Goal: Navigation & Orientation: Find specific page/section

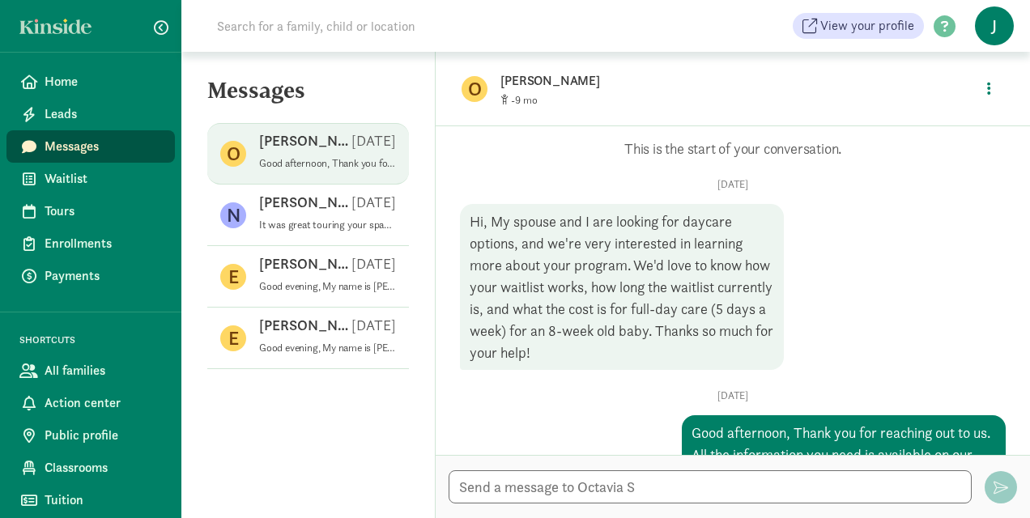
drag, startPoint x: 0, startPoint y: 0, endPoint x: 86, endPoint y: 95, distance: 127.8
click at [86, 95] on link "Home" at bounding box center [90, 82] width 168 height 32
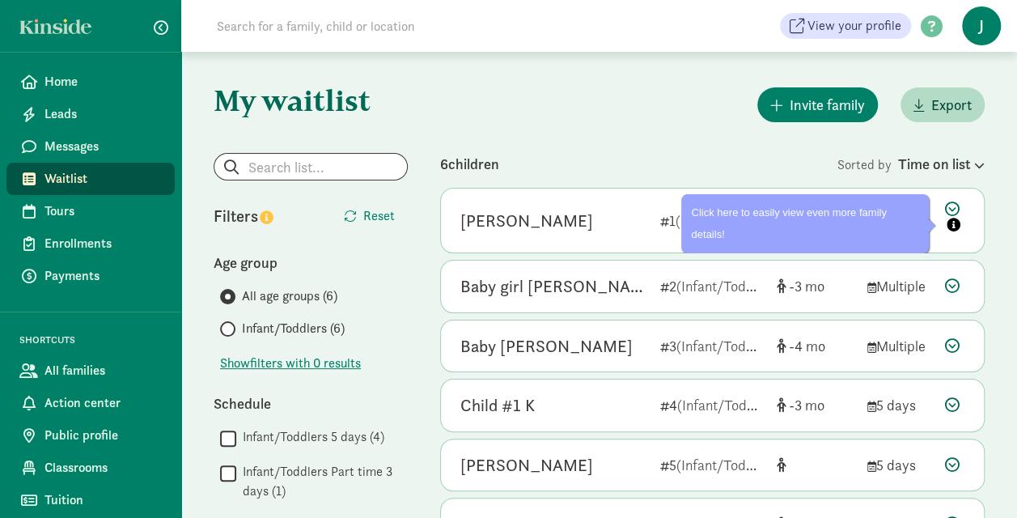
click at [958, 220] on icon "info" at bounding box center [954, 225] width 14 height 14
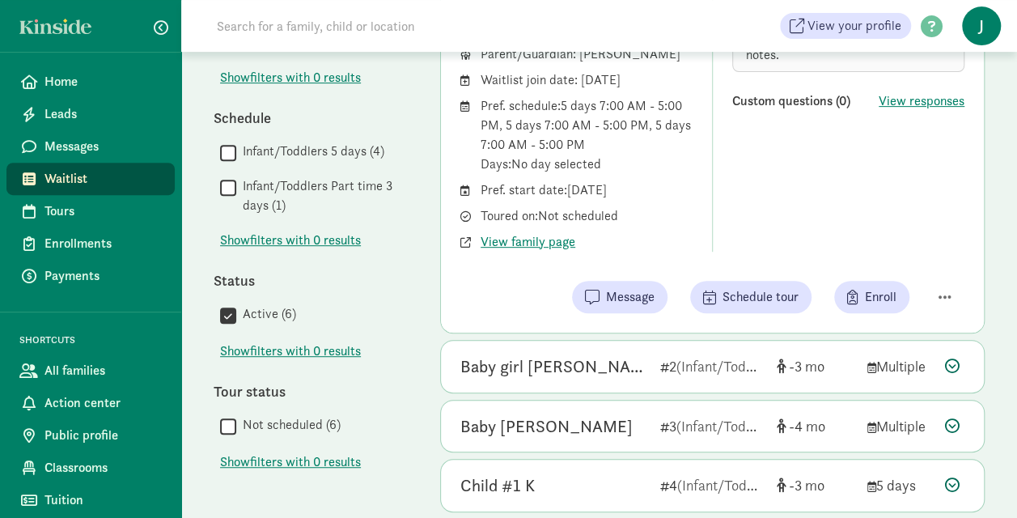
scroll to position [460, 0]
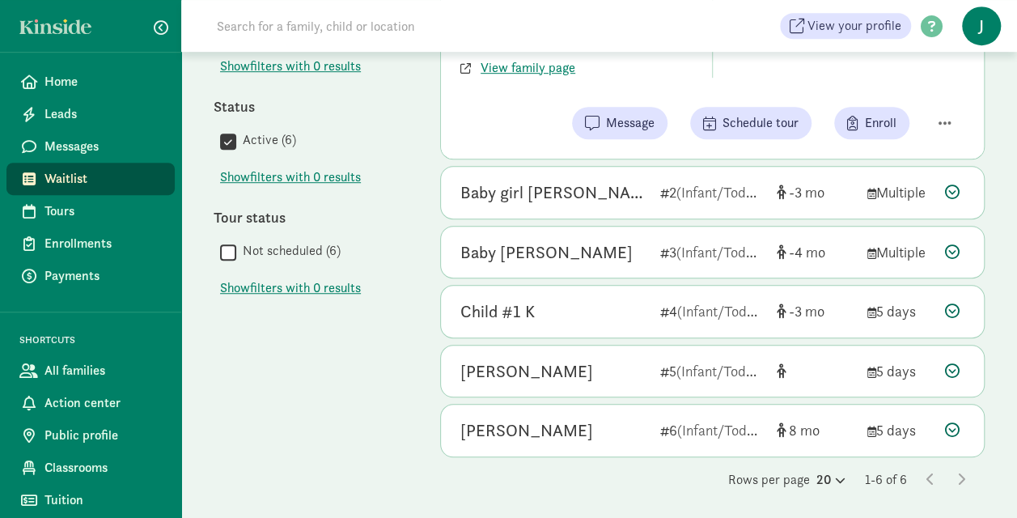
click at [955, 431] on icon at bounding box center [952, 430] width 15 height 15
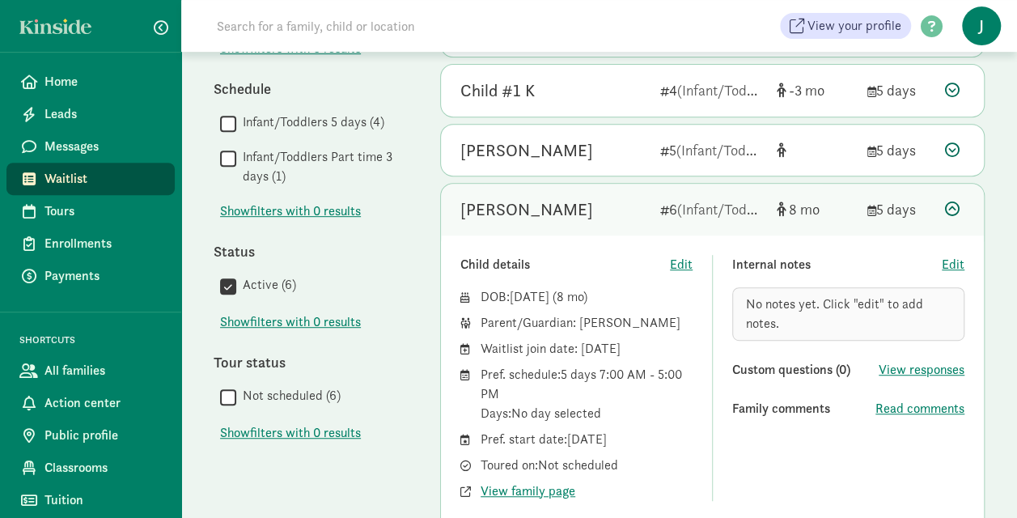
scroll to position [321, 0]
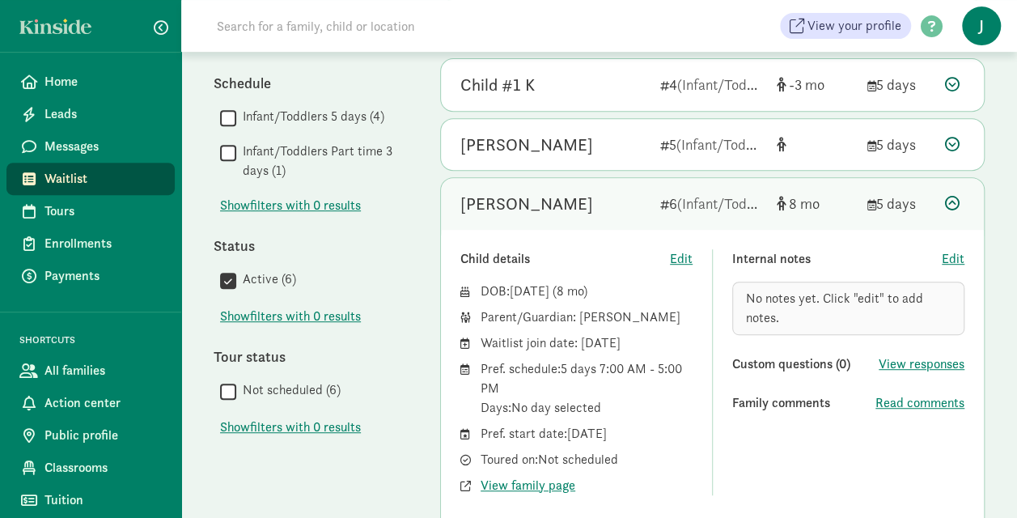
click at [70, 151] on span "Messages" at bounding box center [103, 146] width 117 height 19
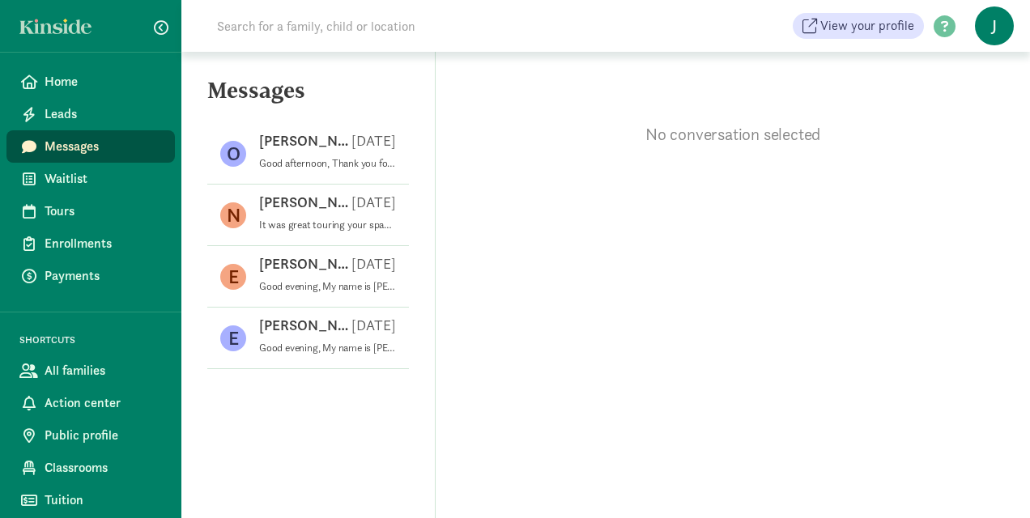
click at [53, 114] on span "Leads" at bounding box center [103, 113] width 117 height 19
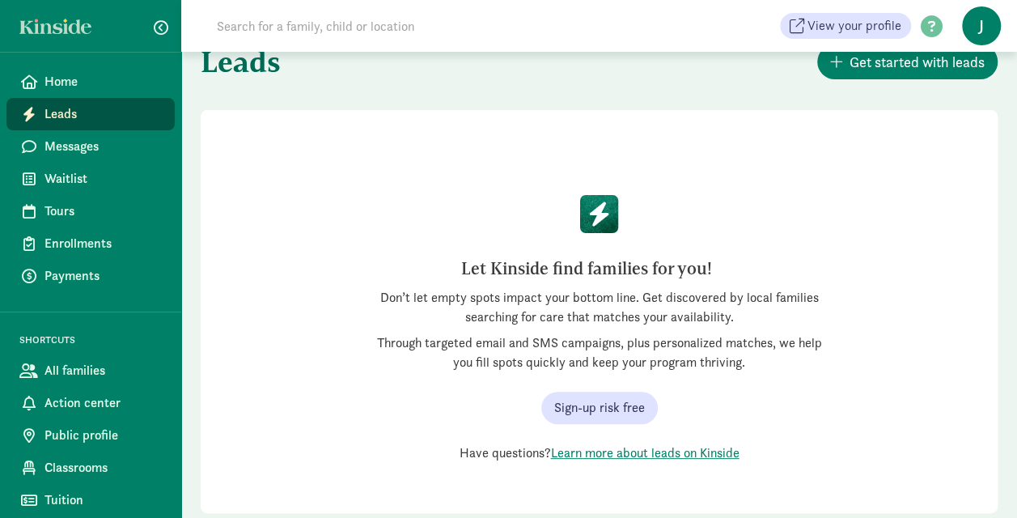
scroll to position [78, 0]
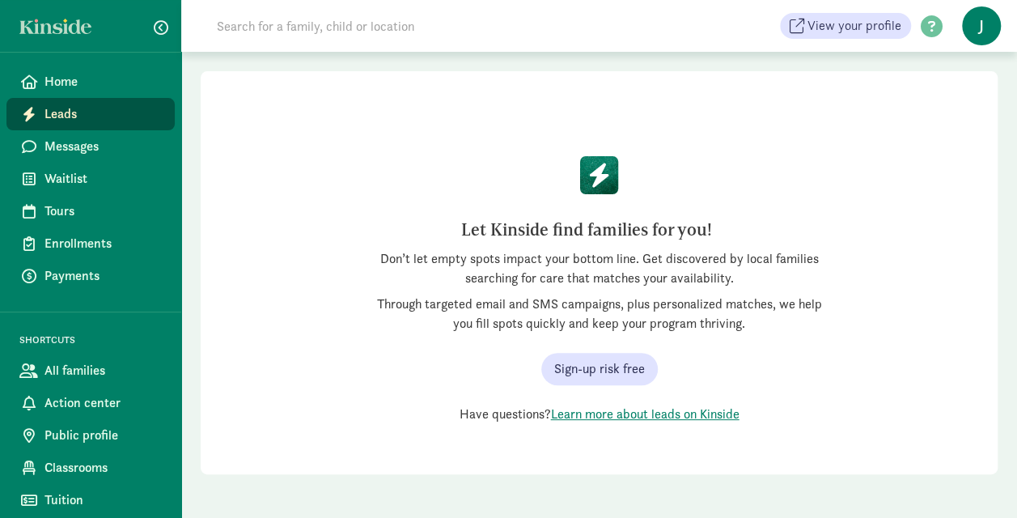
click at [78, 402] on span "Action center" at bounding box center [103, 402] width 117 height 19
